Goal: Information Seeking & Learning: Learn about a topic

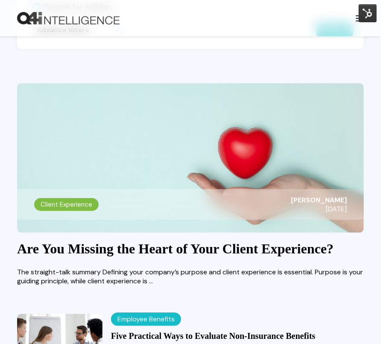
scroll to position [239, 0]
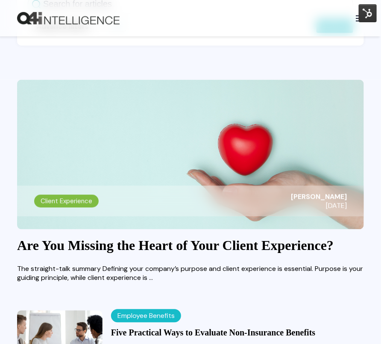
click at [137, 202] on img at bounding box center [190, 154] width 347 height 149
